Goal: Navigation & Orientation: Find specific page/section

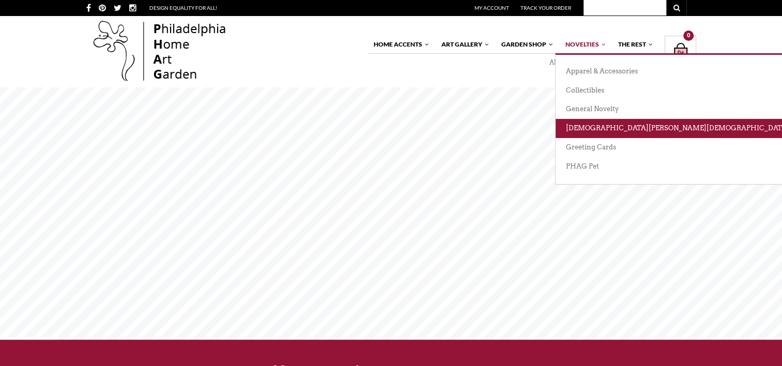
click at [579, 132] on link "[DEMOGRAPHIC_DATA][PERSON_NAME][DEMOGRAPHIC_DATA][DEMOGRAPHIC_DATA]" at bounding box center [715, 128] width 321 height 19
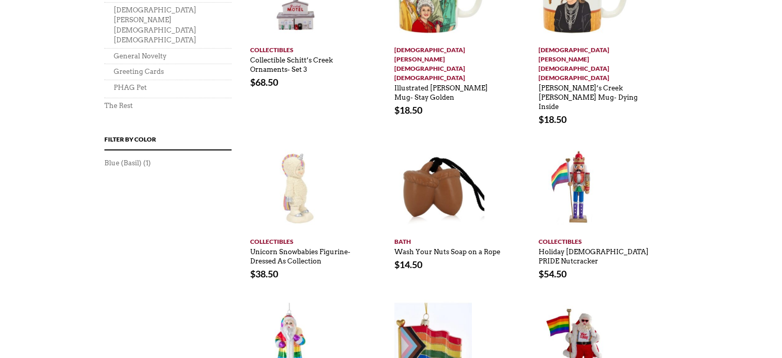
scroll to position [764, 0]
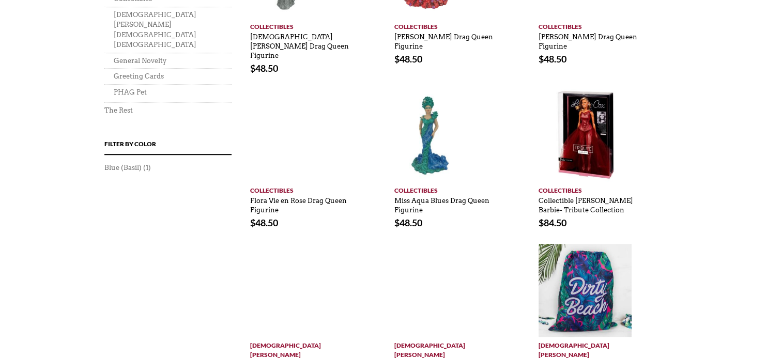
scroll to position [700, 0]
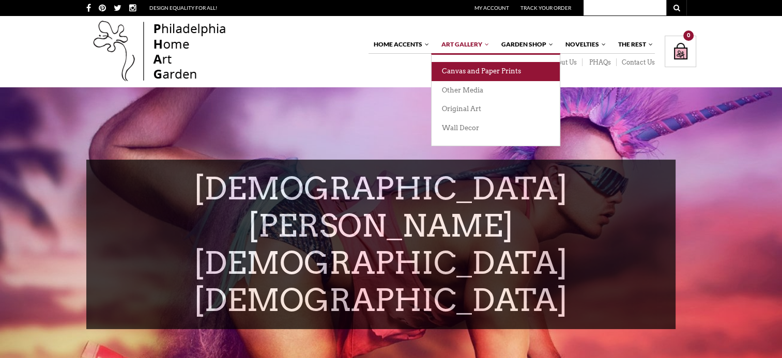
click at [462, 69] on link "Canvas and Paper Prints" at bounding box center [495, 71] width 128 height 19
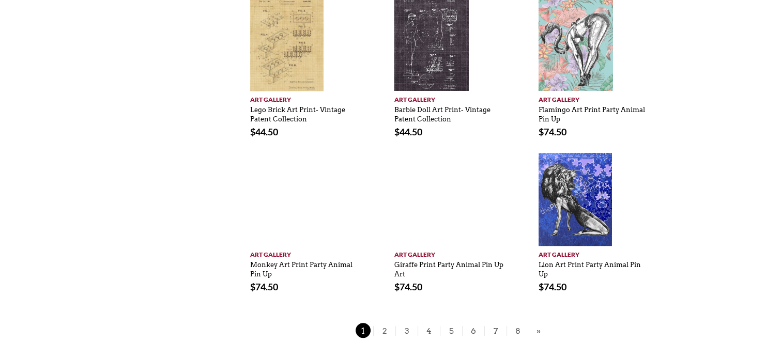
scroll to position [726, 0]
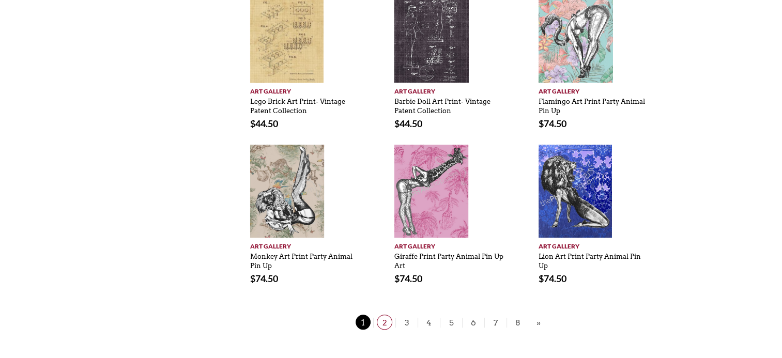
click at [380, 327] on span "2" at bounding box center [384, 322] width 15 height 15
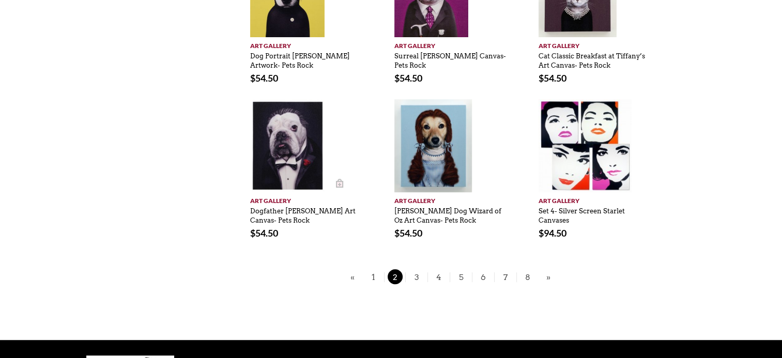
scroll to position [761, 0]
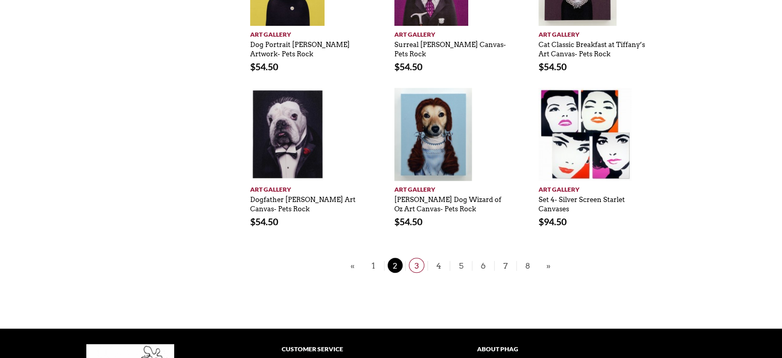
click at [415, 258] on span "3" at bounding box center [416, 265] width 15 height 15
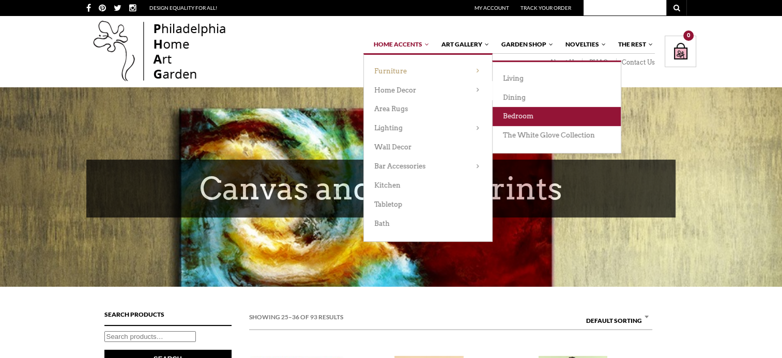
click at [534, 112] on link "Bedroom" at bounding box center [556, 116] width 128 height 19
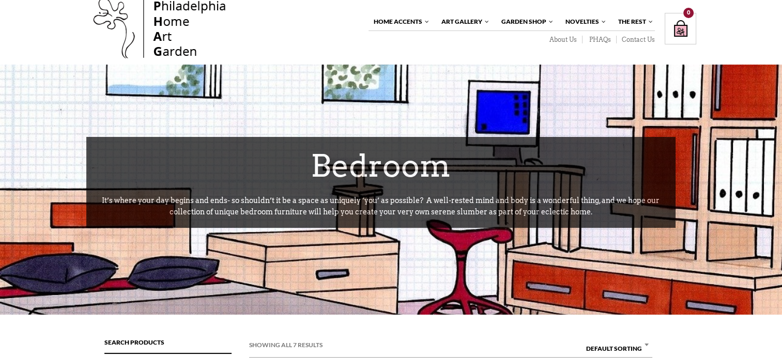
scroll to position [19, 0]
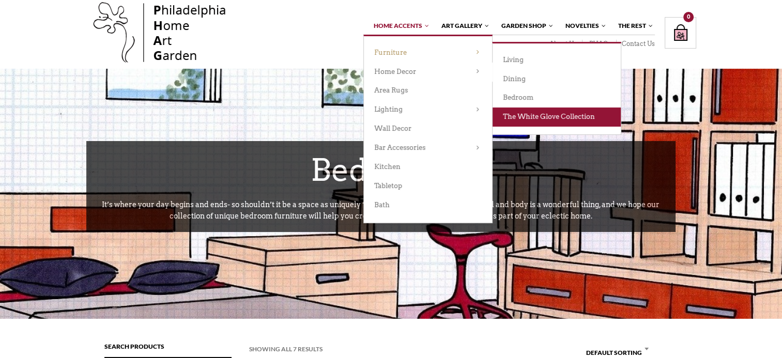
click at [539, 112] on link "The White Glove Collection" at bounding box center [556, 116] width 128 height 19
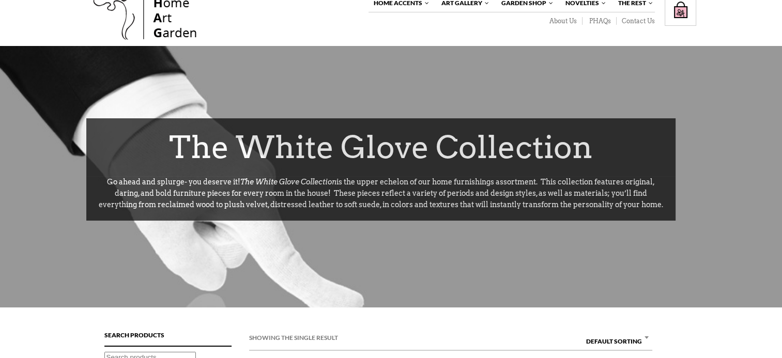
scroll to position [37, 0]
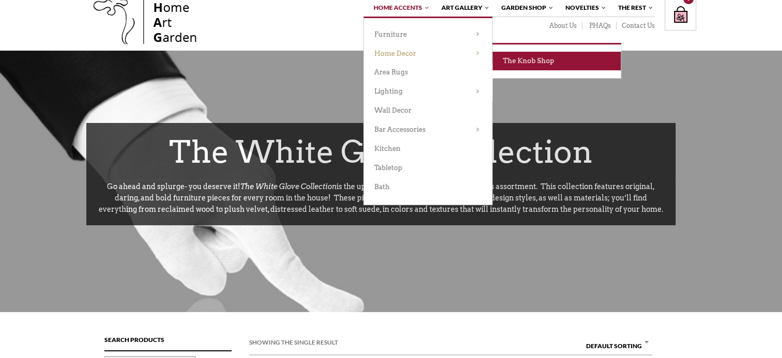
click at [536, 68] on link "The Knob Shop" at bounding box center [556, 61] width 128 height 19
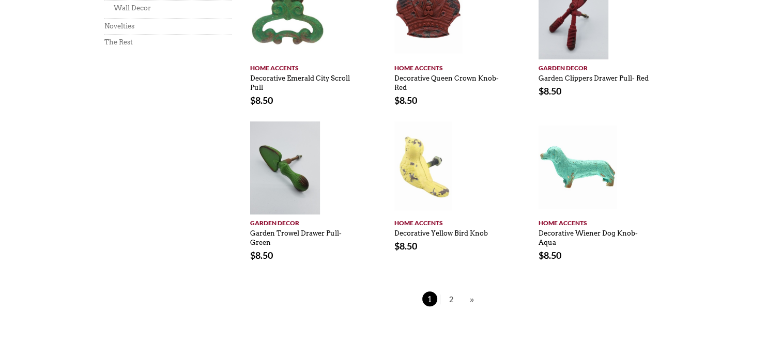
scroll to position [748, 0]
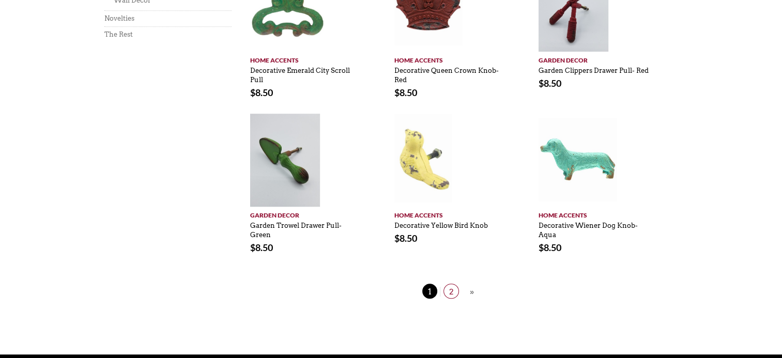
click at [449, 289] on span "2" at bounding box center [450, 291] width 15 height 15
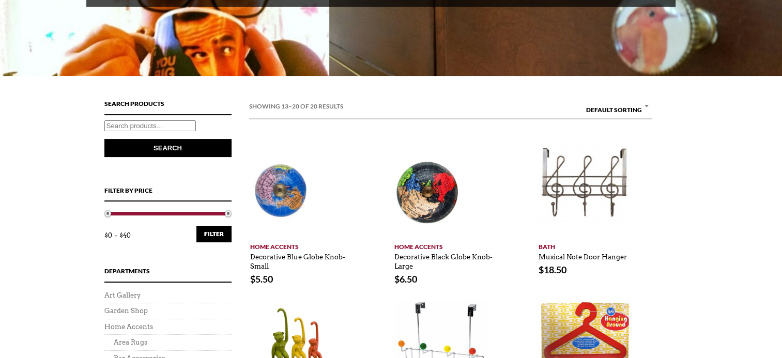
scroll to position [200, 0]
